Goal: Task Accomplishment & Management: Use online tool/utility

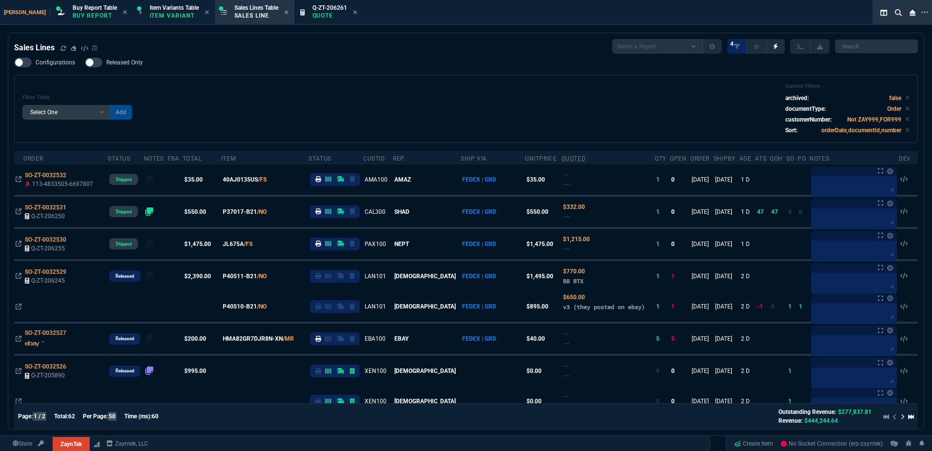
select select "1: BROV"
select select
click at [390, 93] on div "Filter Table Select One Add Filter () Age () ATS () Cond (itemVariantCode) Cust…" at bounding box center [466, 109] width 888 height 52
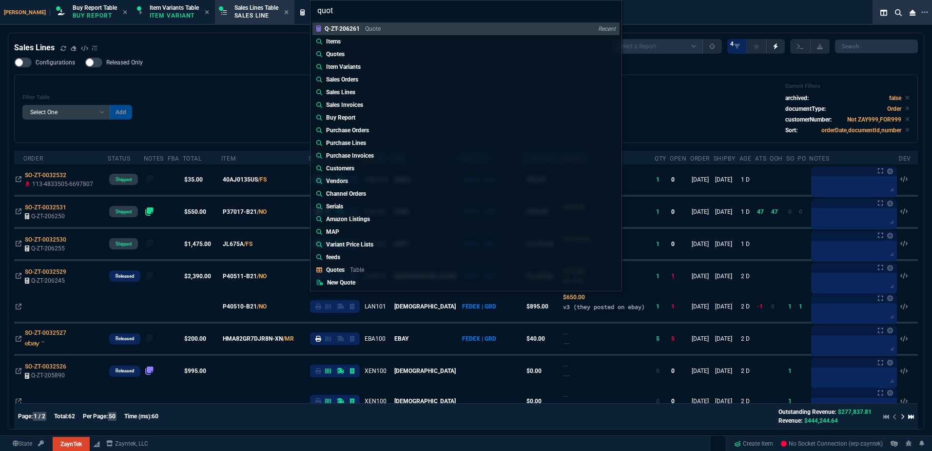
type input "quote"
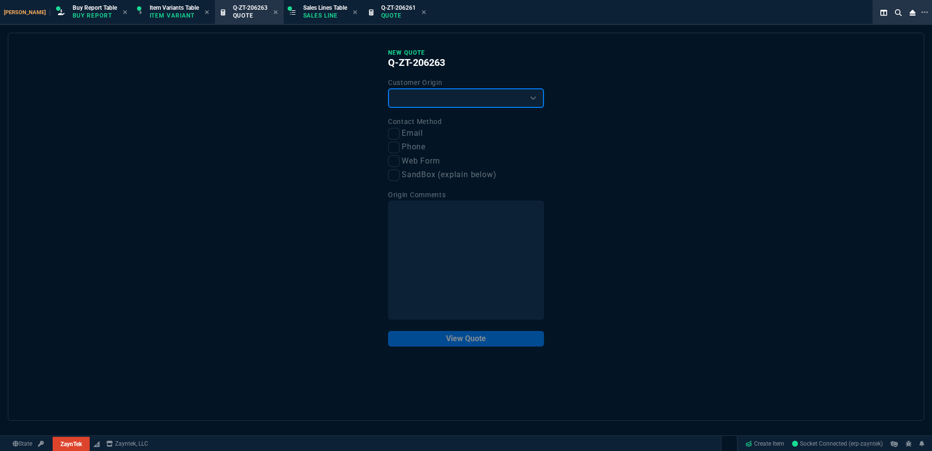
click at [421, 104] on select "Existing Customer Amazon Lead (first order) Website Lead (first order) Called (…" at bounding box center [466, 98] width 156 height 20
select select "existing"
click at [388, 89] on select "Existing Customer Amazon Lead (first order) Website Lead (first order) Called (…" at bounding box center [466, 98] width 156 height 20
drag, startPoint x: 410, startPoint y: 130, endPoint x: 429, endPoint y: 155, distance: 32.0
click at [409, 130] on label "Email" at bounding box center [466, 133] width 156 height 12
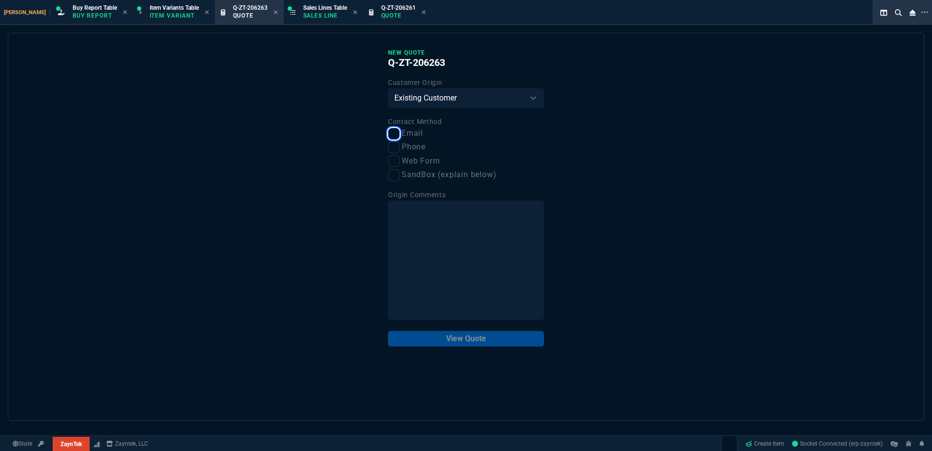
click at [400, 130] on input "Email" at bounding box center [394, 134] width 12 height 12
checkbox input "true"
click at [475, 337] on button "View Quote" at bounding box center [466, 339] width 156 height 16
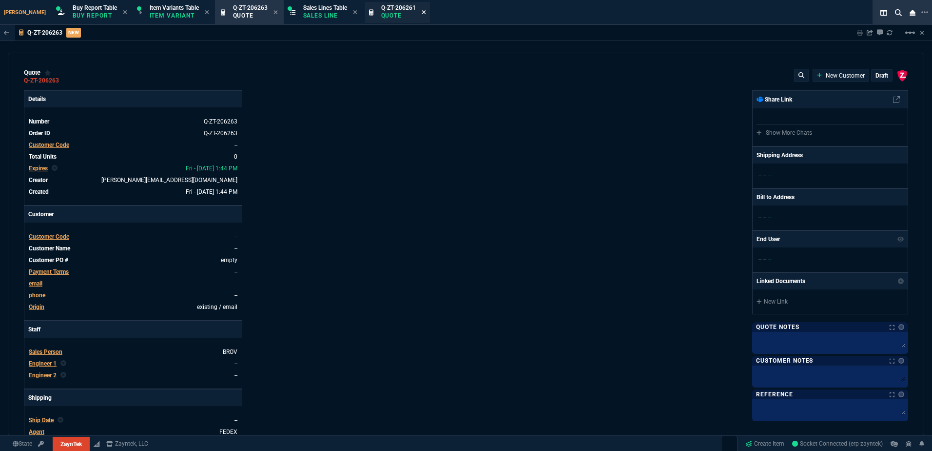
click at [422, 13] on icon at bounding box center [424, 12] width 4 height 6
click at [52, 147] on span "Customer Code" at bounding box center [49, 144] width 40 height 7
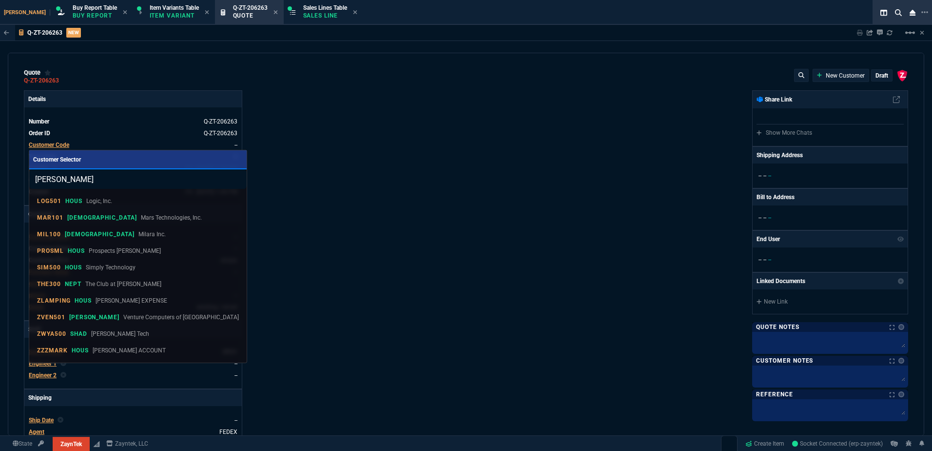
click at [80, 187] on input "[PERSON_NAME]" at bounding box center [138, 179] width 218 height 20
click at [58, 186] on input "[PERSON_NAME]" at bounding box center [138, 179] width 218 height 20
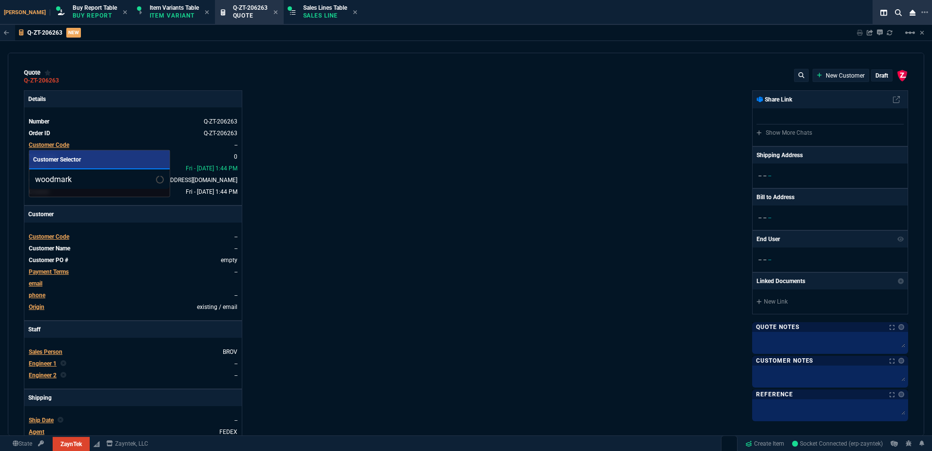
click at [70, 183] on input "woodmark" at bounding box center [99, 179] width 140 height 20
type input "woodgrain"
click at [380, 119] on div at bounding box center [466, 225] width 932 height 451
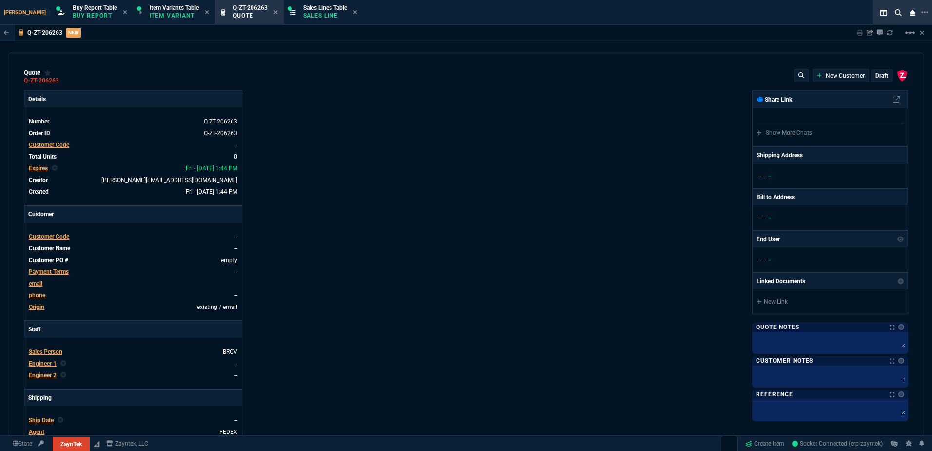
drag, startPoint x: 314, startPoint y: 13, endPoint x: 262, endPoint y: 10, distance: 52.3
click at [313, 13] on p "Sales Line" at bounding box center [325, 16] width 44 height 8
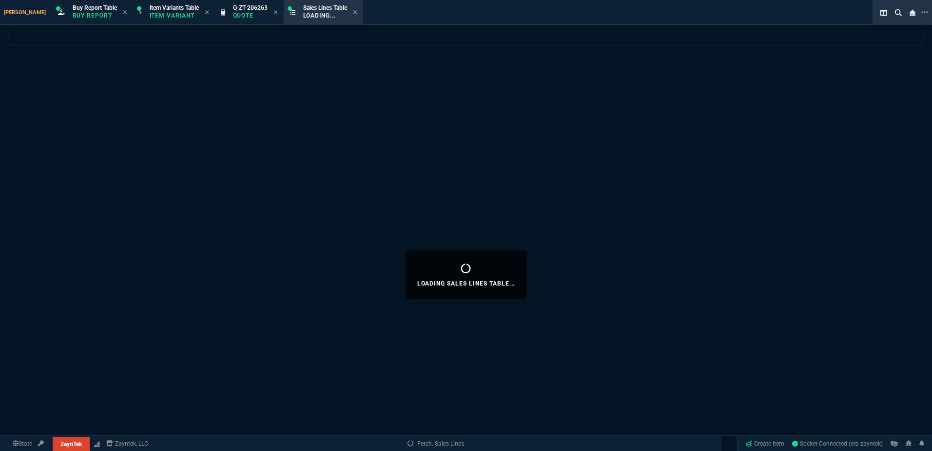
click at [274, 14] on icon at bounding box center [276, 12] width 4 height 6
select select
select select "1: BROV"
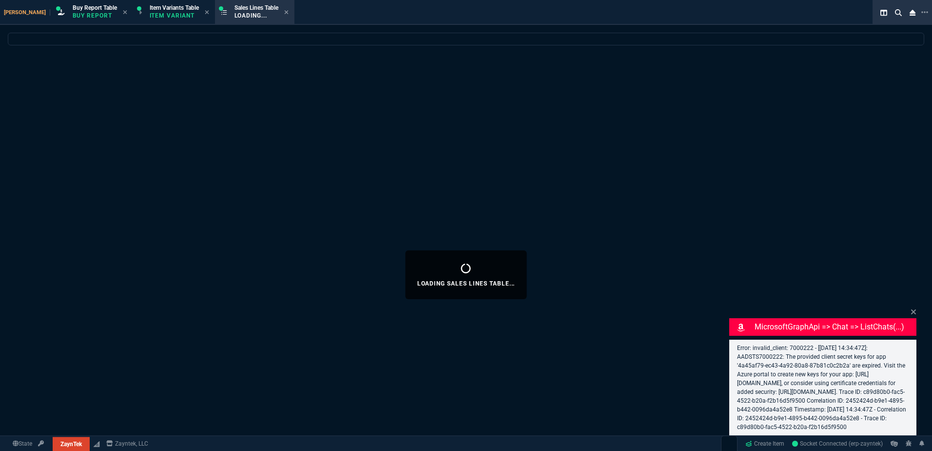
select select
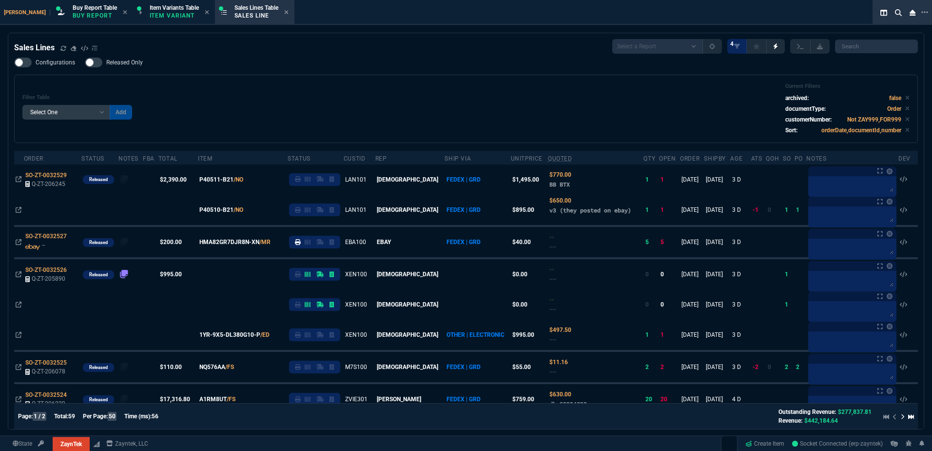
click at [289, 100] on div "Filter Table Select One Add Filter () Age () ATS () Cond (itemVariantCode) Cust…" at bounding box center [466, 109] width 888 height 52
click at [339, 112] on div "Filter Table Select One Add Filter () Age () ATS () Cond (itemVariantCode) Cust…" at bounding box center [466, 109] width 888 height 52
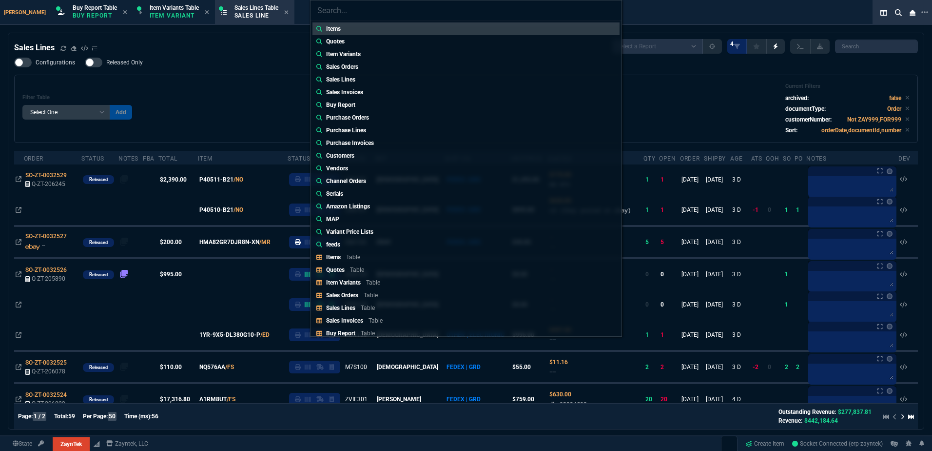
type input "Quotes: Q-ZT-205784"
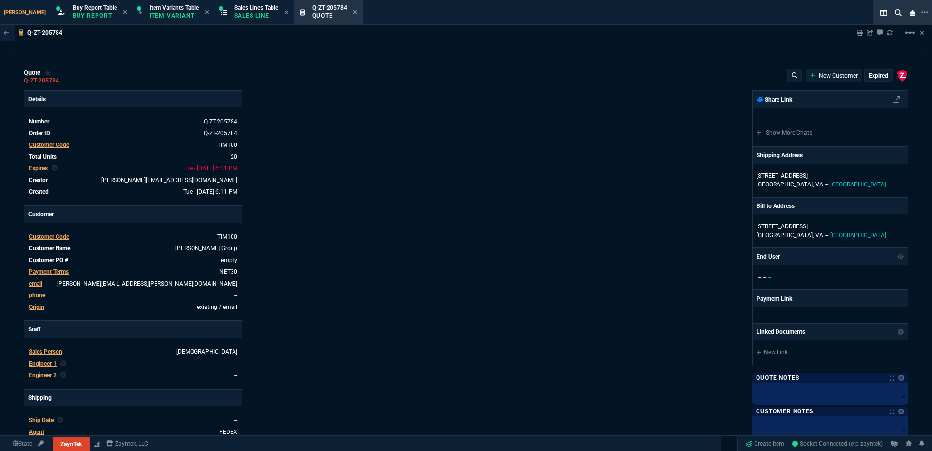
type input "7"
type input "118"
type input "22"
type input "41"
type input "13"
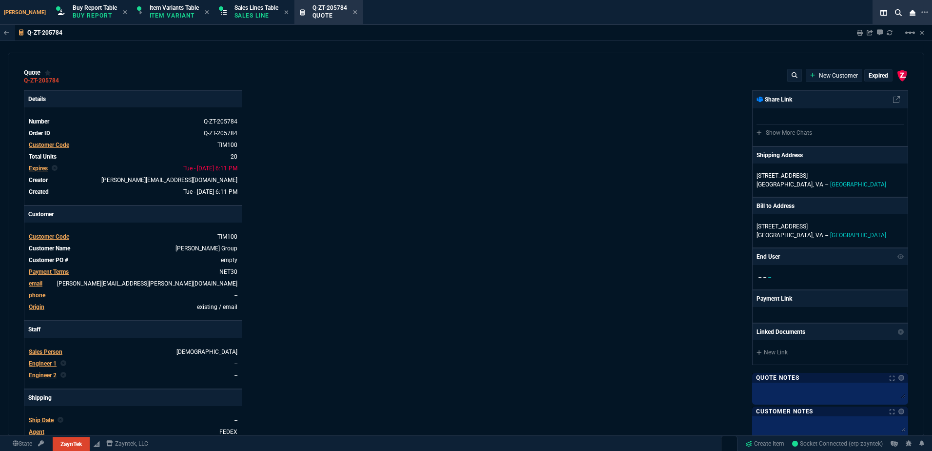
type input "-3"
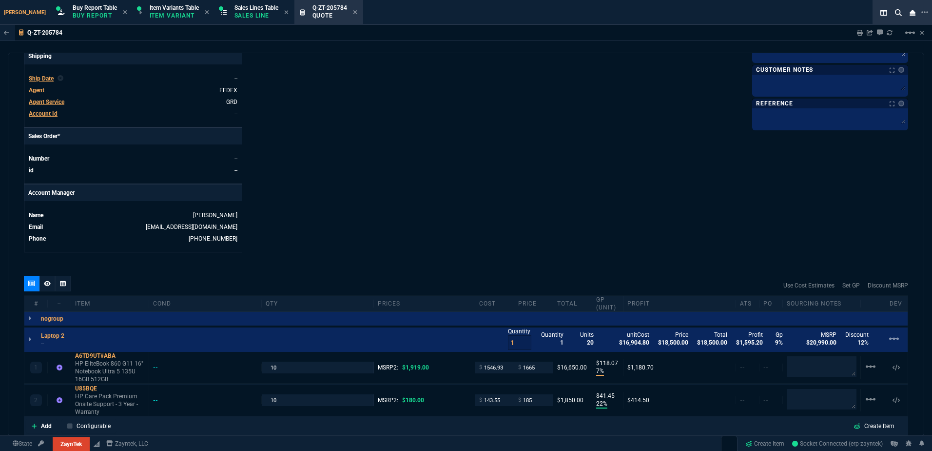
scroll to position [488, 0]
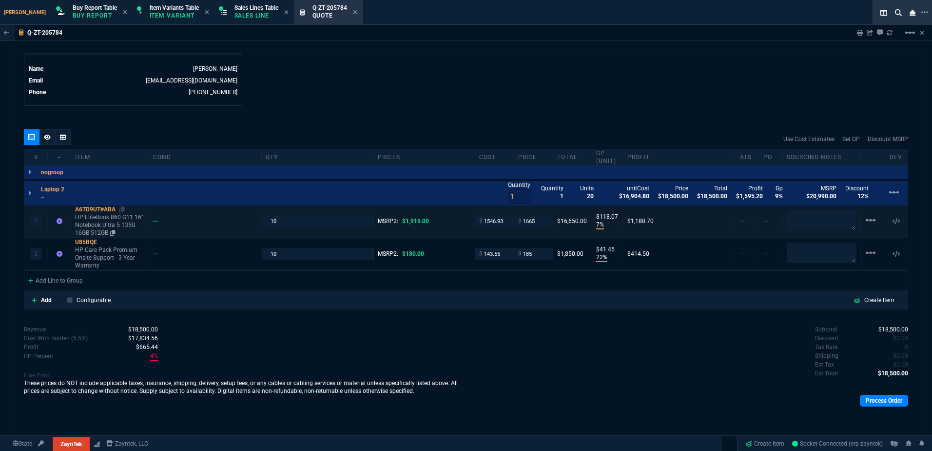
drag, startPoint x: 121, startPoint y: 211, endPoint x: 107, endPoint y: 210, distance: 14.7
click at [121, 211] on icon at bounding box center [121, 209] width 5 height 6
click at [521, 396] on div "Process Order" at bounding box center [687, 400] width 442 height 20
drag, startPoint x: 565, startPoint y: 409, endPoint x: 406, endPoint y: 159, distance: 296.0
click at [565, 409] on div "Process Order" at bounding box center [687, 400] width 442 height 20
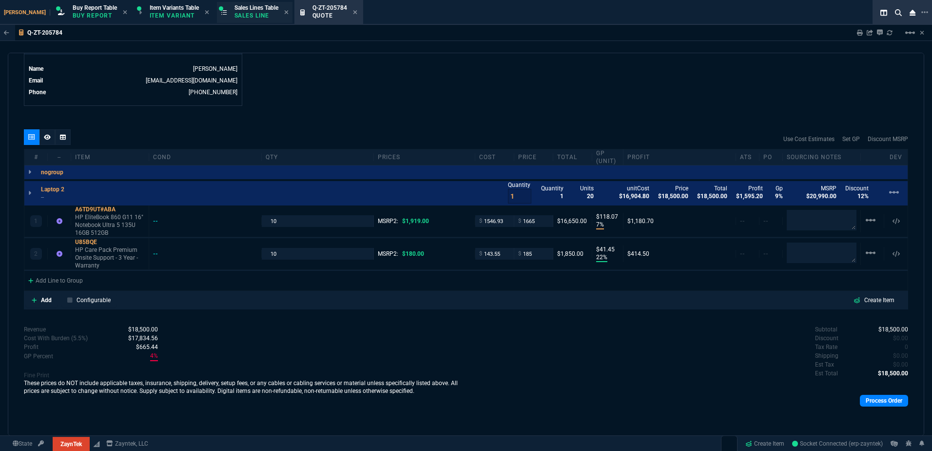
click at [235, 20] on div "Sales Lines Table Sales Line" at bounding box center [257, 12] width 44 height 17
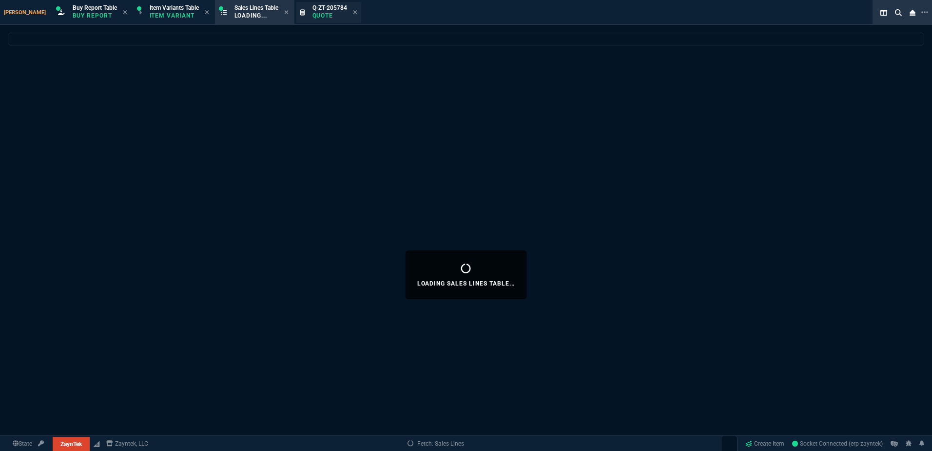
click at [339, 14] on div "Q-ZT-205784 Quote" at bounding box center [329, 12] width 65 height 21
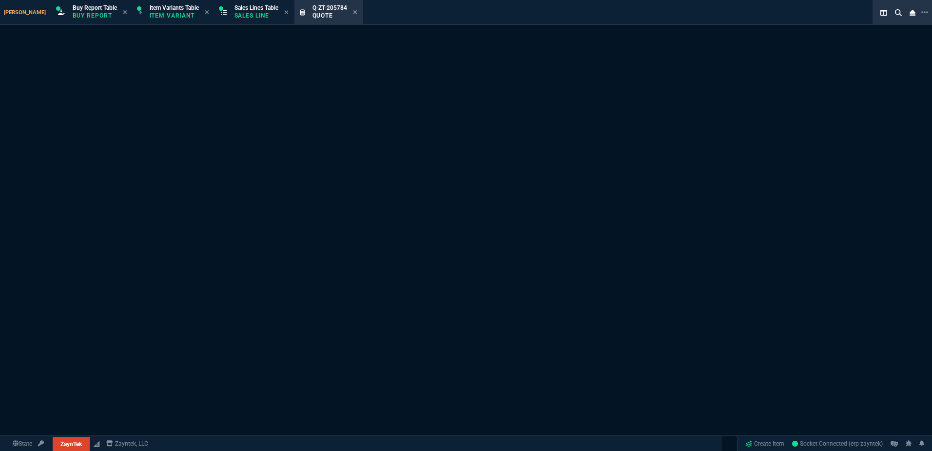
click at [353, 12] on icon at bounding box center [355, 12] width 4 height 6
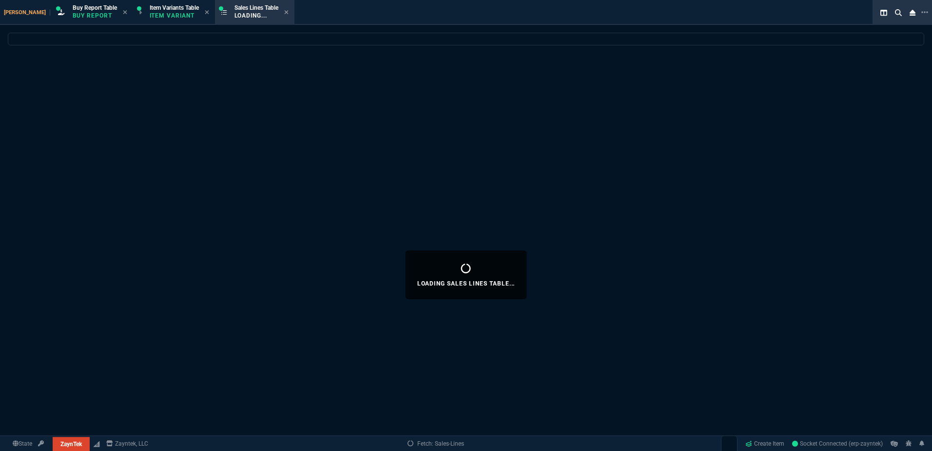
select select
